Goal: Download file/media

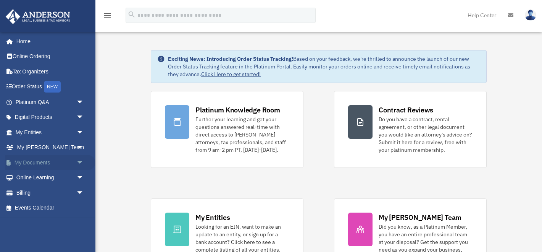
click at [79, 161] on span "arrow_drop_down" at bounding box center [83, 163] width 15 height 16
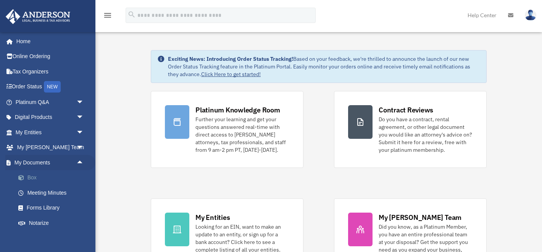
click at [34, 178] on link "Box" at bounding box center [53, 177] width 85 height 15
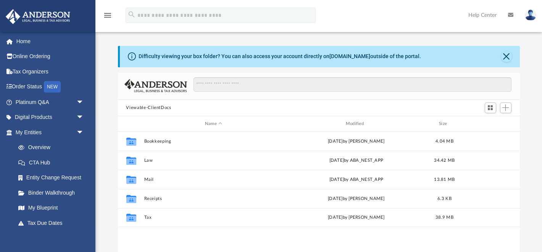
scroll to position [173, 402]
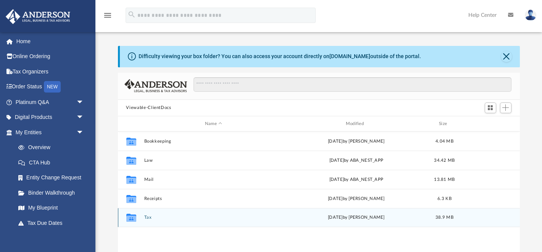
click at [147, 216] on button "Tax" at bounding box center [213, 217] width 139 height 5
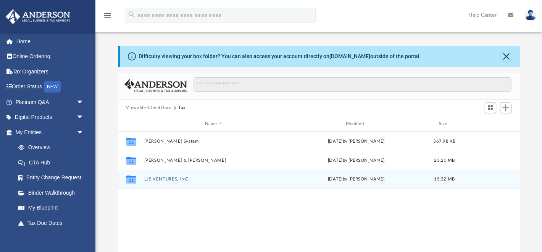
click at [168, 178] on button "LJS VENTURES, INC." at bounding box center [213, 179] width 139 height 5
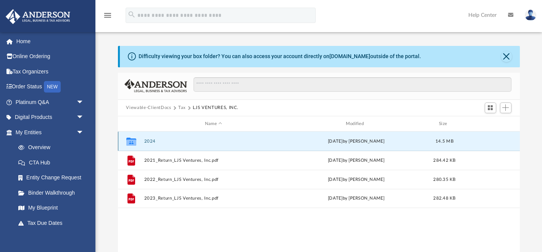
click at [147, 141] on button "2024" at bounding box center [213, 141] width 139 height 5
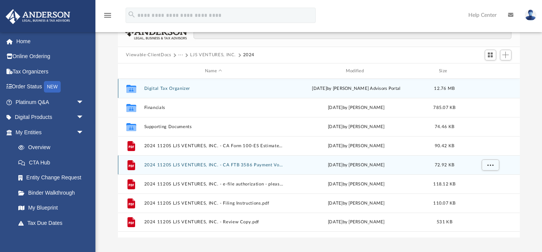
scroll to position [56, 0]
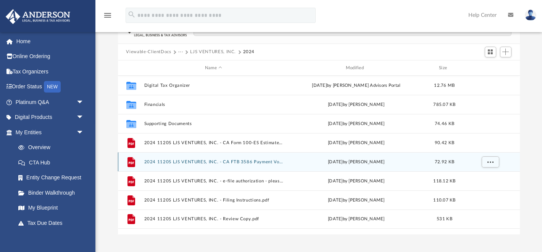
click at [161, 163] on button "2024 1120S LJS VENTURES, INC. - CA FTB 3586 Payment Voucher.pdf" at bounding box center [213, 161] width 139 height 5
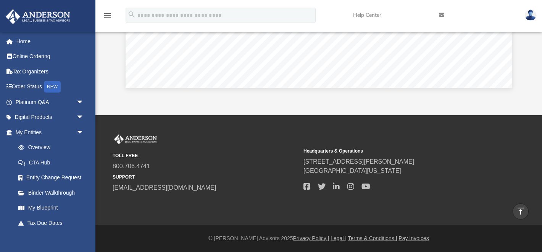
scroll to position [0, 0]
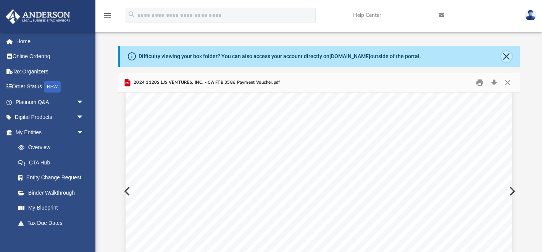
click at [507, 57] on button "Close" at bounding box center [506, 56] width 11 height 11
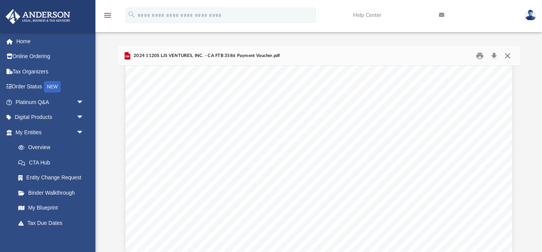
click at [507, 57] on button "Close" at bounding box center [508, 56] width 14 height 12
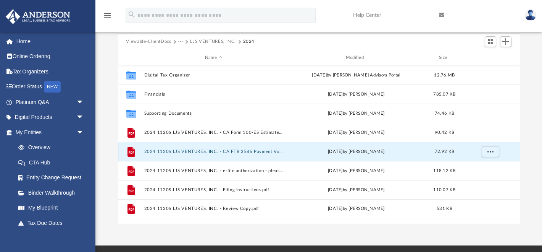
scroll to position [45, 0]
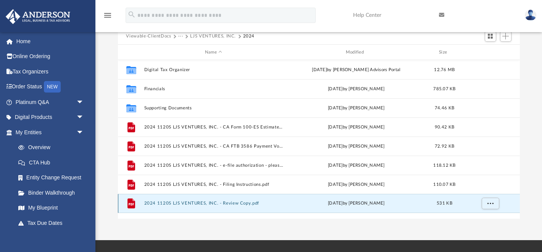
click at [173, 201] on button "2024 1120S LJS VENTURES, INC. - Review Copy.pdf" at bounding box center [213, 203] width 139 height 5
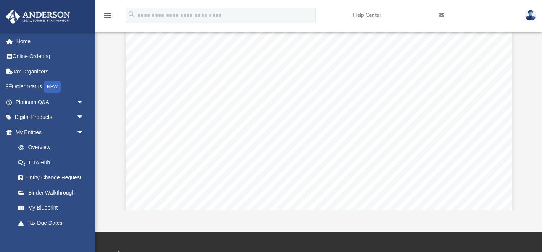
scroll to position [0, 0]
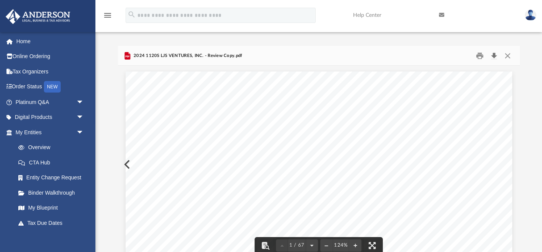
click at [494, 53] on button "Download" at bounding box center [495, 56] width 14 height 12
